Goal: Information Seeking & Learning: Learn about a topic

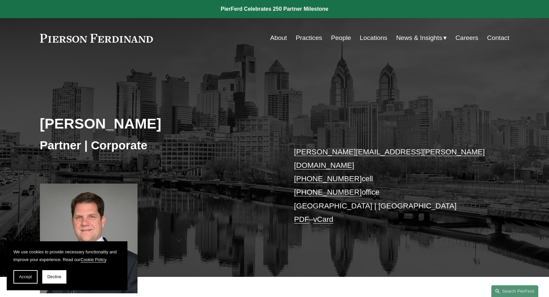
click at [272, 38] on link "About" at bounding box center [278, 38] width 17 height 13
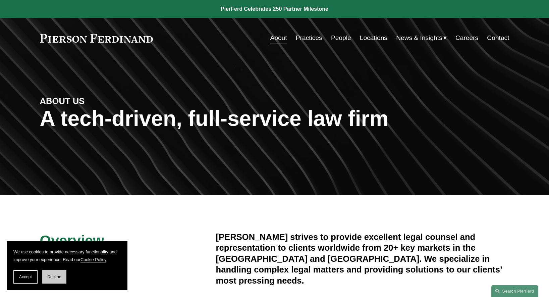
click at [59, 281] on button "Decline" at bounding box center [54, 276] width 24 height 13
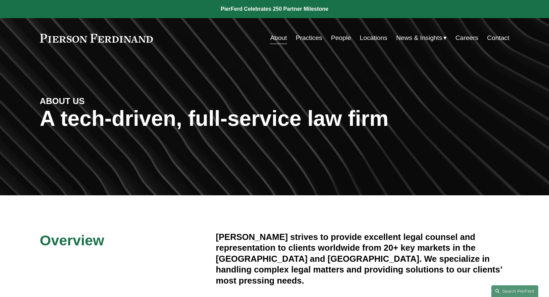
click at [336, 38] on link "People" at bounding box center [341, 38] width 20 height 13
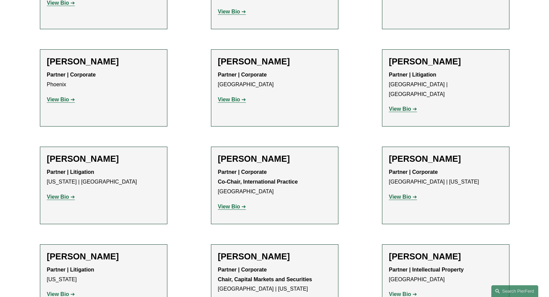
scroll to position [4773, 0]
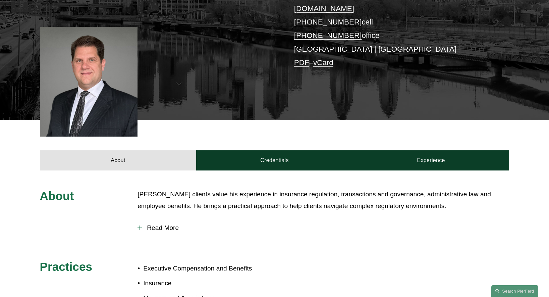
scroll to position [235, 0]
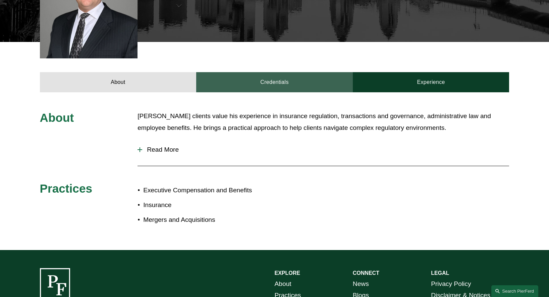
click at [280, 72] on link "Credentials" at bounding box center [274, 82] width 157 height 20
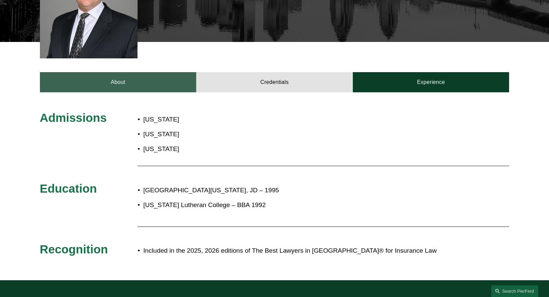
scroll to position [0, 0]
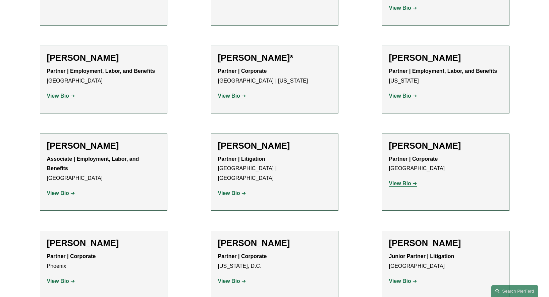
scroll to position [2973, 0]
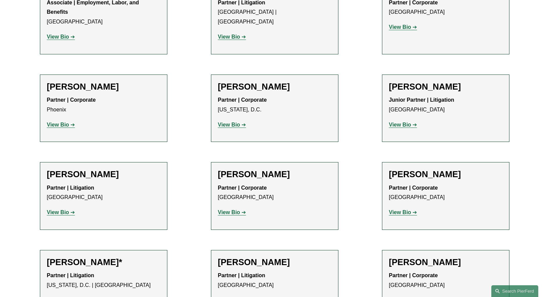
click at [236, 296] on strong "View Bio" at bounding box center [229, 300] width 22 height 6
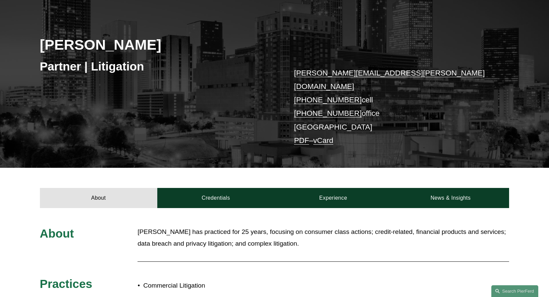
scroll to position [78, 0]
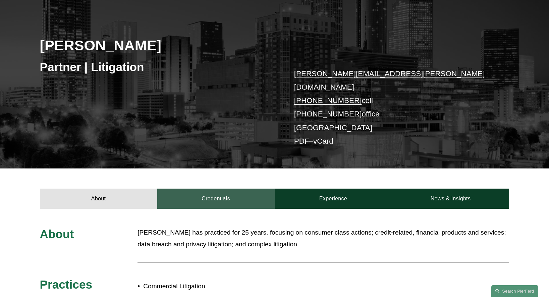
click at [197, 188] on link "Credentials" at bounding box center [215, 198] width 117 height 20
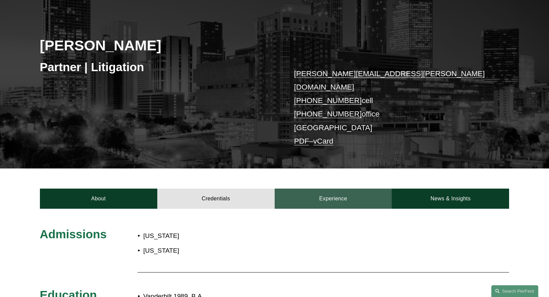
click at [330, 190] on link "Experience" at bounding box center [333, 198] width 117 height 20
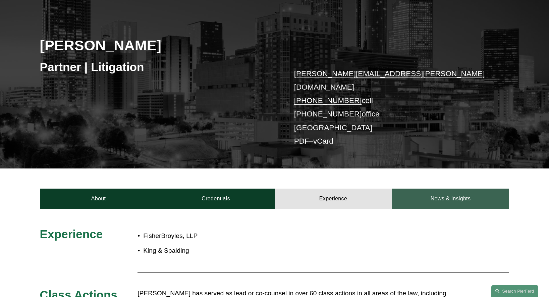
click at [447, 190] on link "News & Insights" at bounding box center [450, 198] width 117 height 20
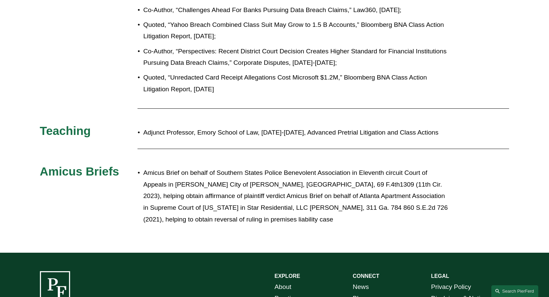
scroll to position [638, 0]
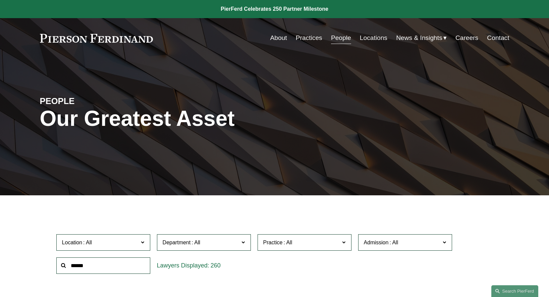
scroll to position [2973, 0]
